Goal: Task Accomplishment & Management: Use online tool/utility

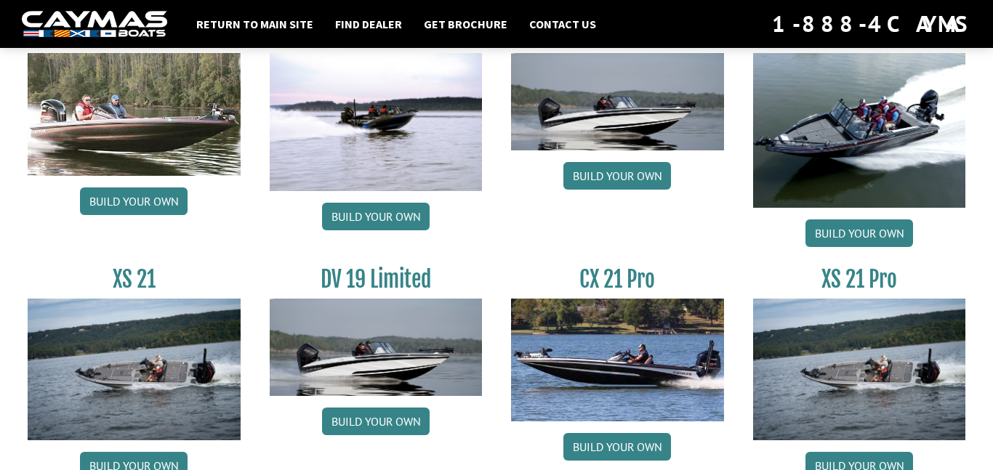
scroll to position [1752, 0]
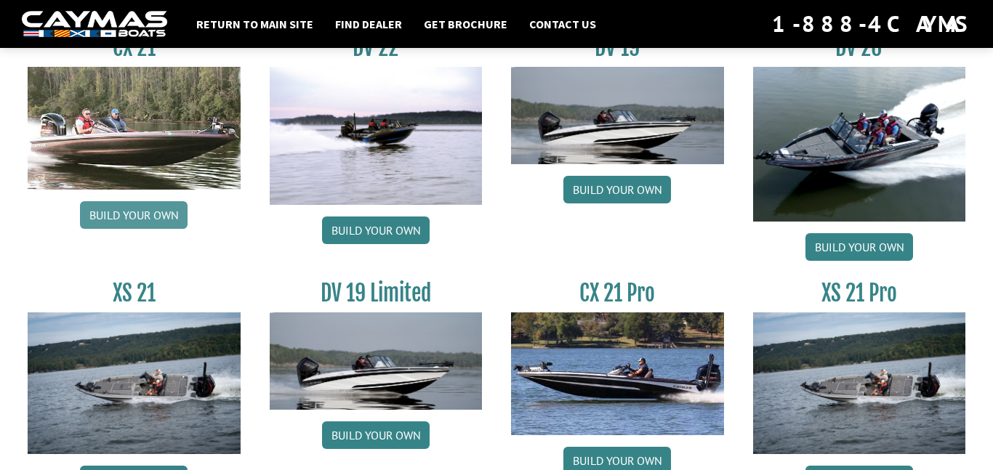
click at [150, 214] on link "Build your own" at bounding box center [134, 215] width 108 height 28
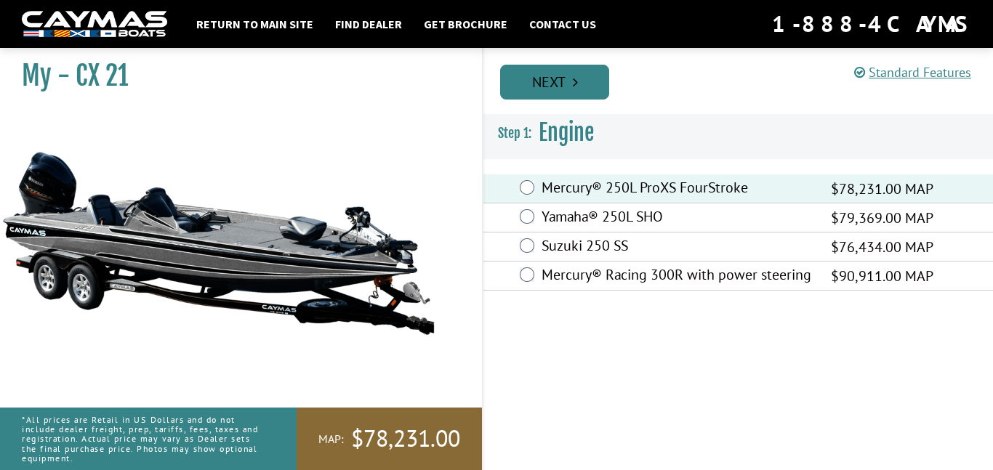
click at [555, 84] on link "Next" at bounding box center [554, 82] width 109 height 35
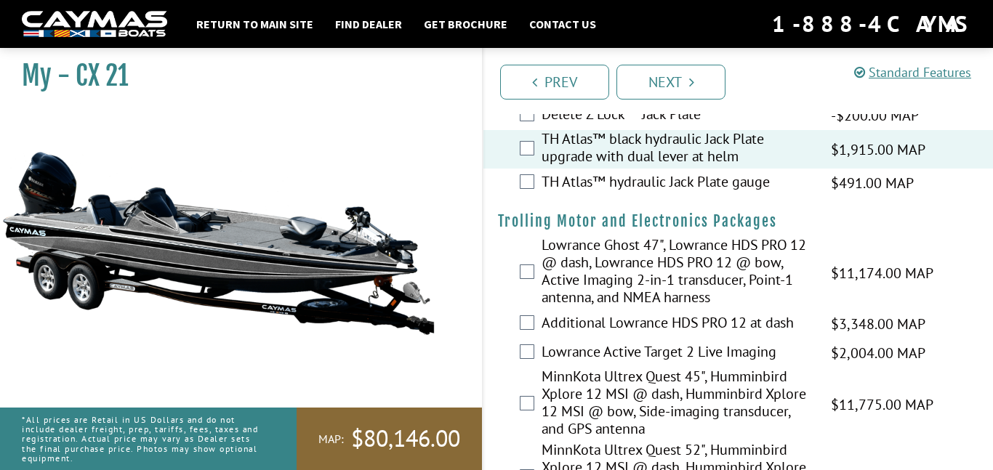
scroll to position [95, 0]
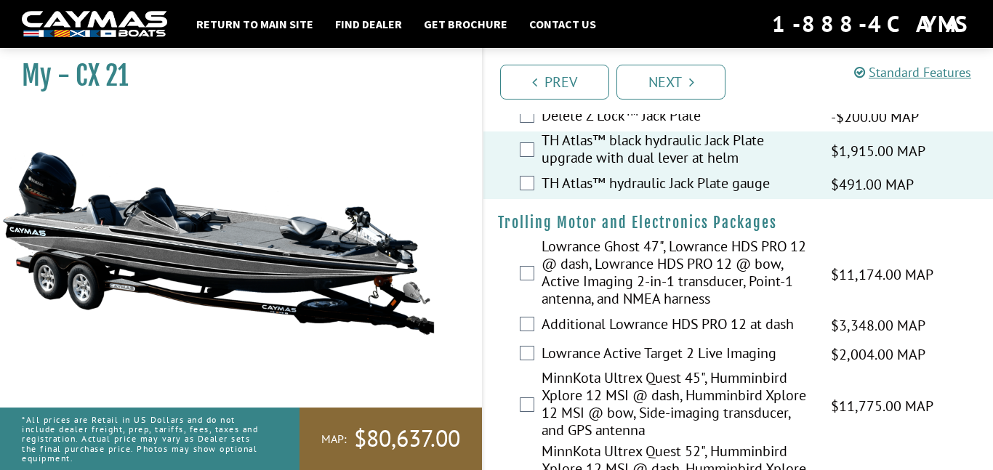
click at [526, 158] on div "TH Atlas™ black hydraulic Jack Plate upgrade with dual lever at helm $1,915.00 …" at bounding box center [738, 151] width 510 height 39
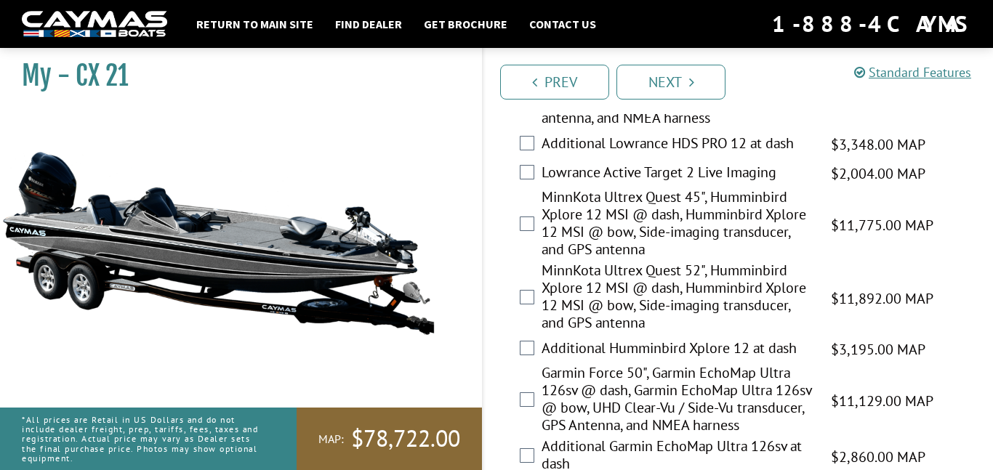
scroll to position [279, 0]
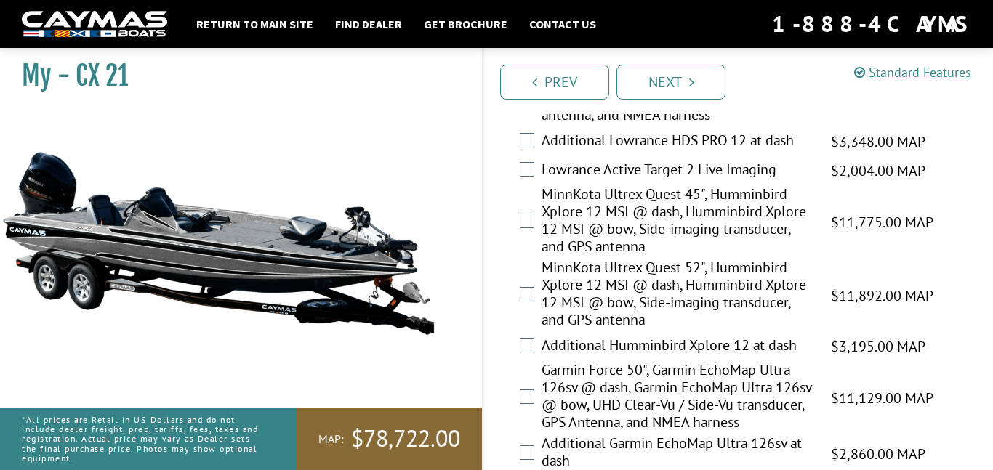
click at [569, 215] on label "MinnKota Ultrex Quest 45", Humminbird Xplore 12 MSI @ dash, Humminbird Xplore 1…" at bounding box center [677, 221] width 271 height 73
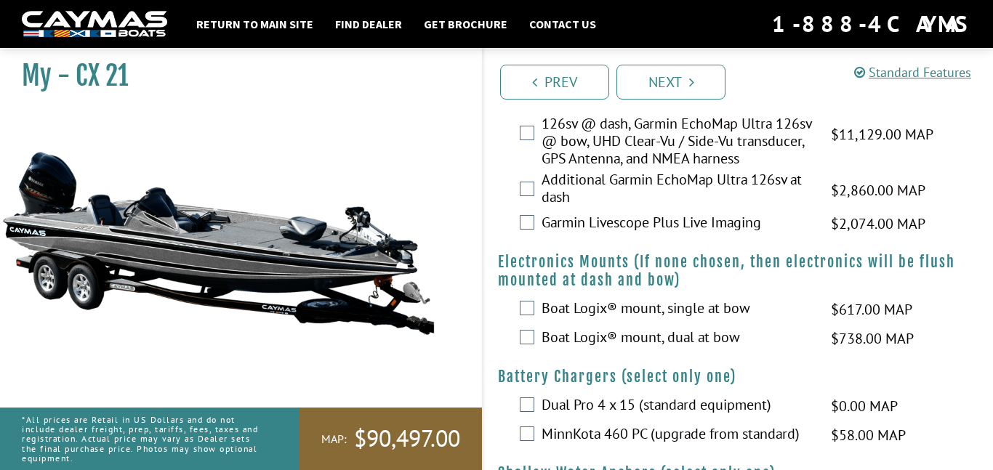
scroll to position [544, 0]
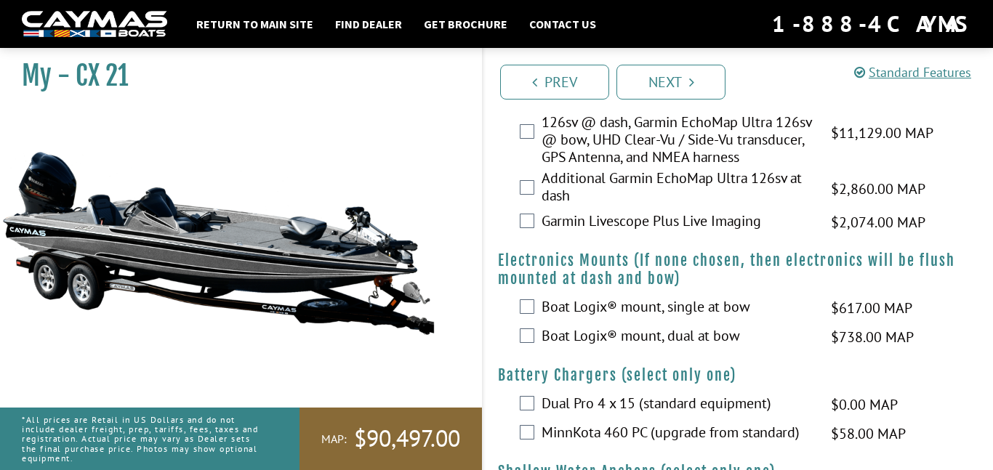
click at [592, 233] on label "Garmin Livescope Plus Live Imaging" at bounding box center [677, 222] width 271 height 21
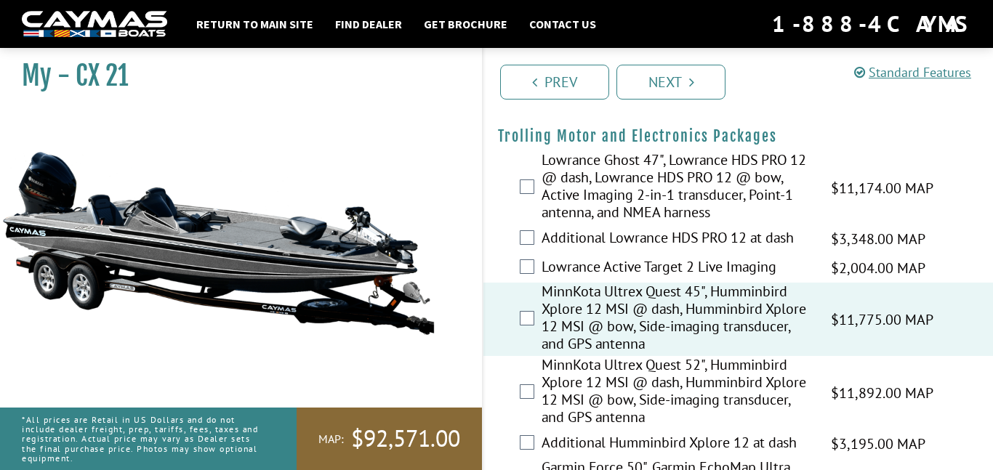
scroll to position [190, 0]
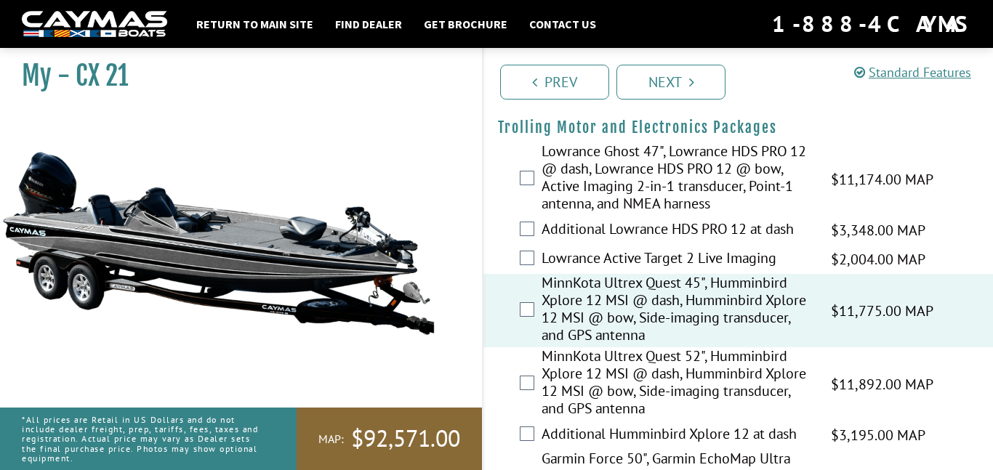
click at [560, 340] on label "MinnKota Ultrex Quest 45", Humminbird Xplore 12 MSI @ dash, Humminbird Xplore 1…" at bounding box center [677, 310] width 271 height 73
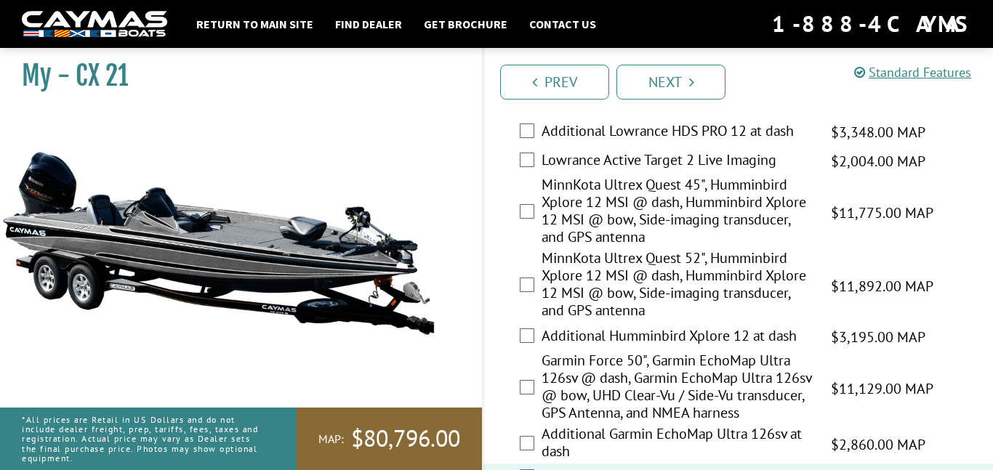
scroll to position [294, 0]
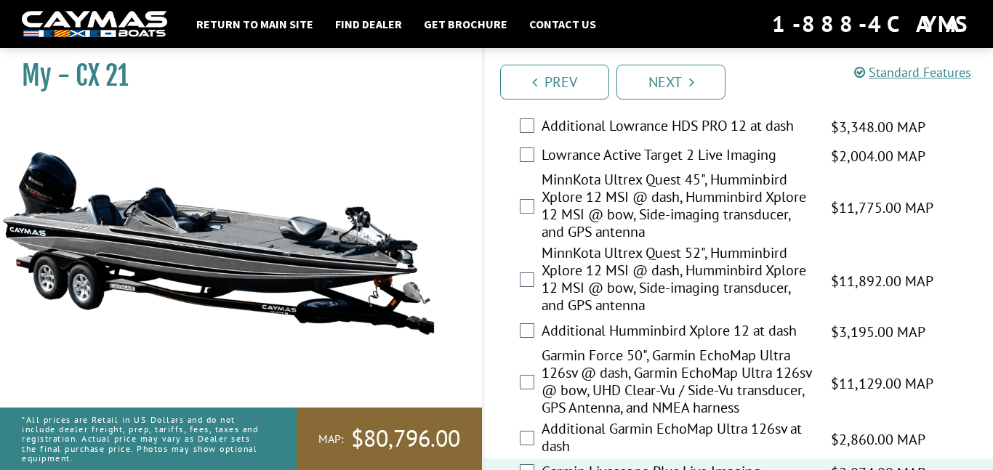
click at [632, 272] on label "MinnKota Ultrex Quest 52", Humminbird Xplore 12 MSI @ dash, Humminbird Xplore 1…" at bounding box center [677, 280] width 271 height 73
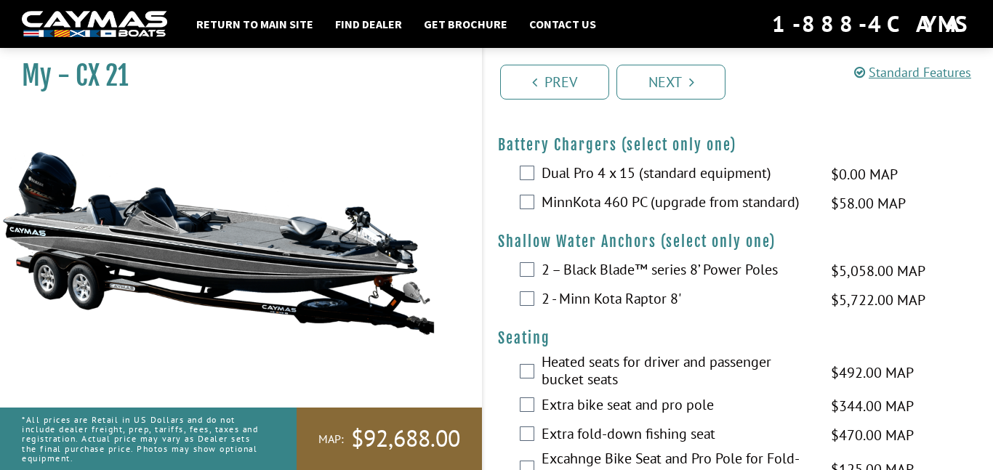
scroll to position [776, 0]
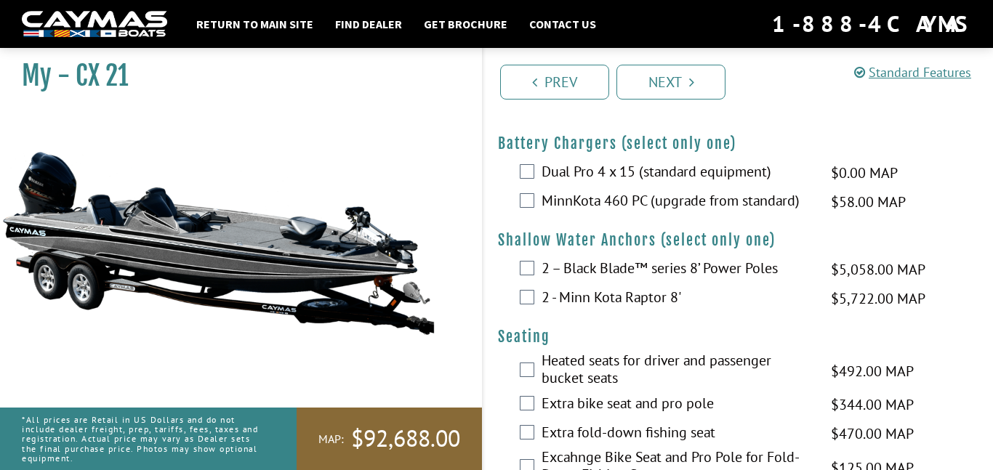
click at [68, 15] on img at bounding box center [94, 24] width 145 height 27
